Goal: Check status: Check status

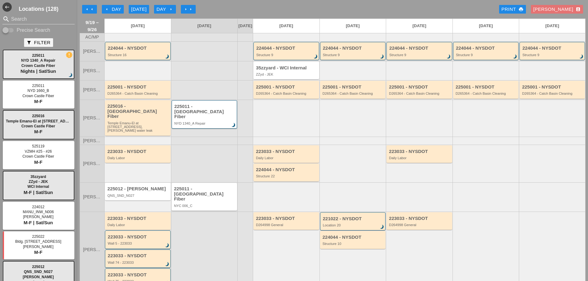
scroll to position [89, 0]
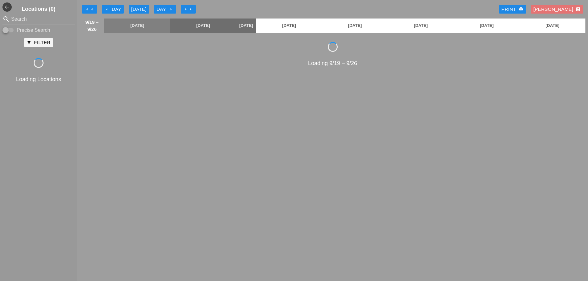
click at [162, 7] on div "Day arrow_right" at bounding box center [164, 9] width 17 height 7
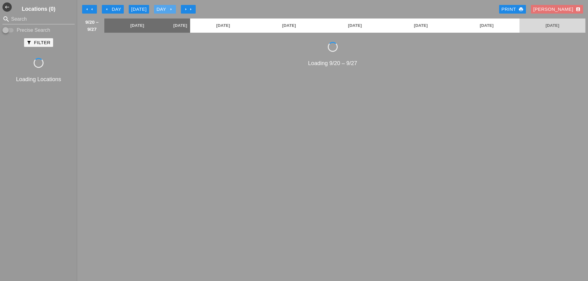
click at [162, 7] on div "Day arrow_right" at bounding box center [164, 9] width 17 height 7
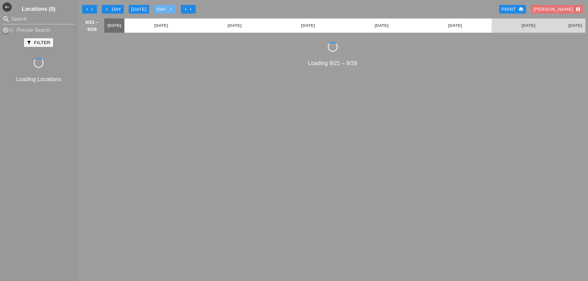
click at [162, 7] on div "Day arrow_right" at bounding box center [164, 9] width 17 height 7
